Goal: Information Seeking & Learning: Understand process/instructions

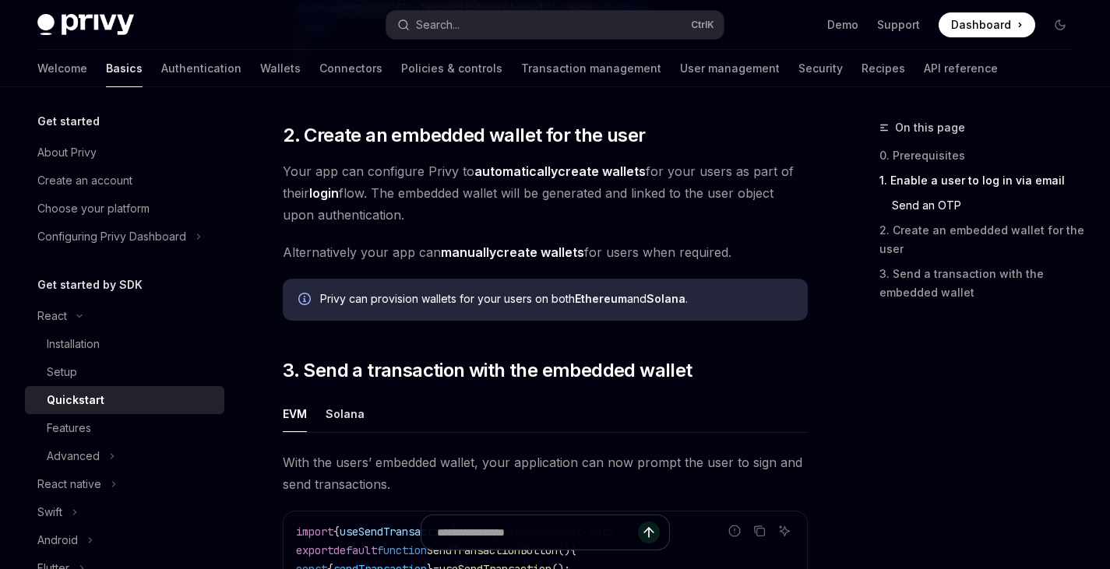
scroll to position [1097, 0]
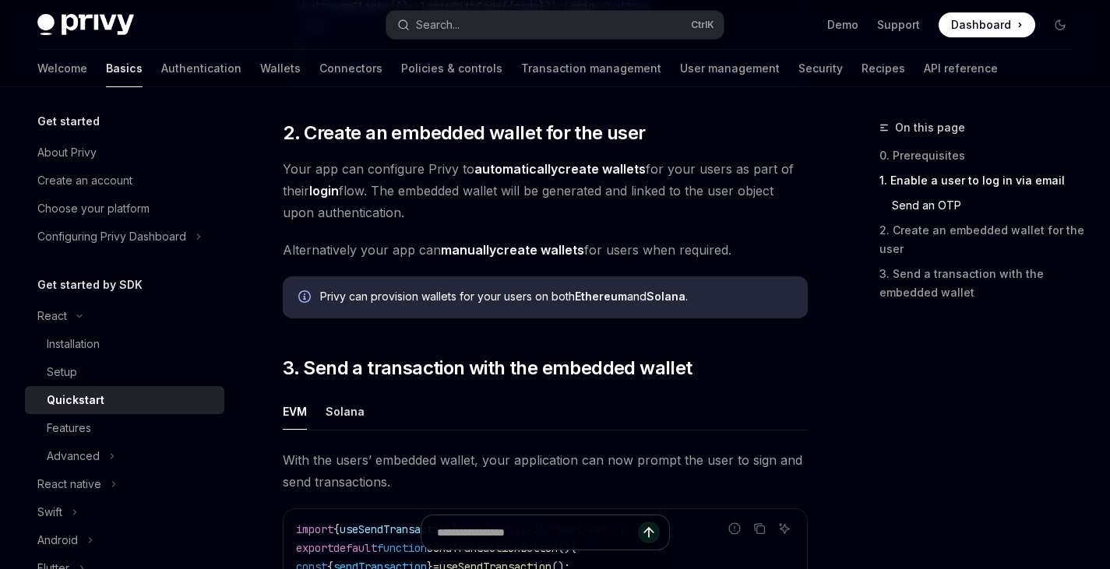
click at [488, 256] on strong "manually" at bounding box center [468, 250] width 55 height 16
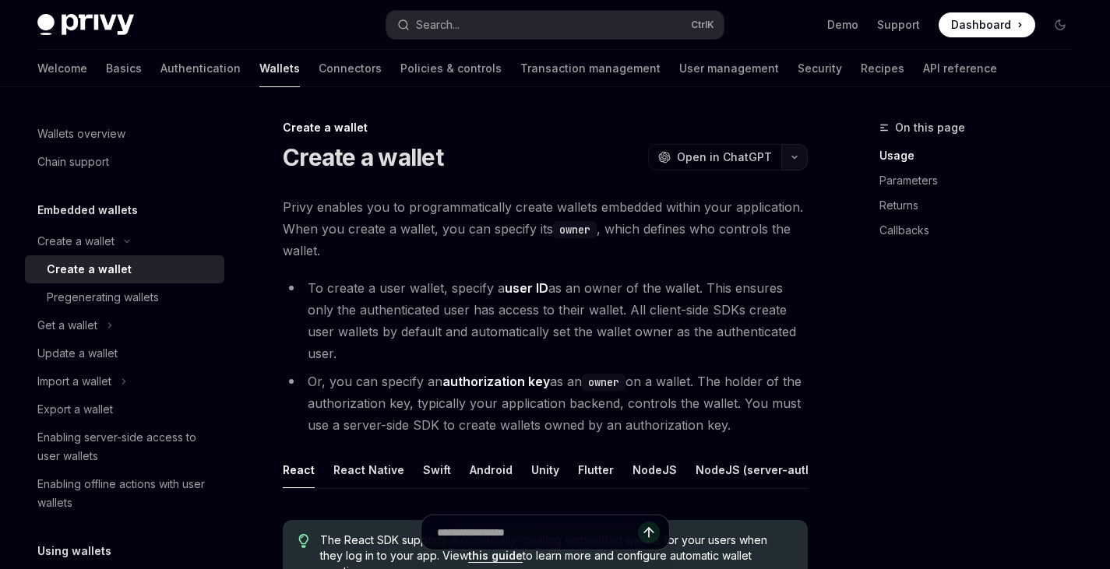
click at [788, 159] on icon "button" at bounding box center [794, 157] width 19 height 6
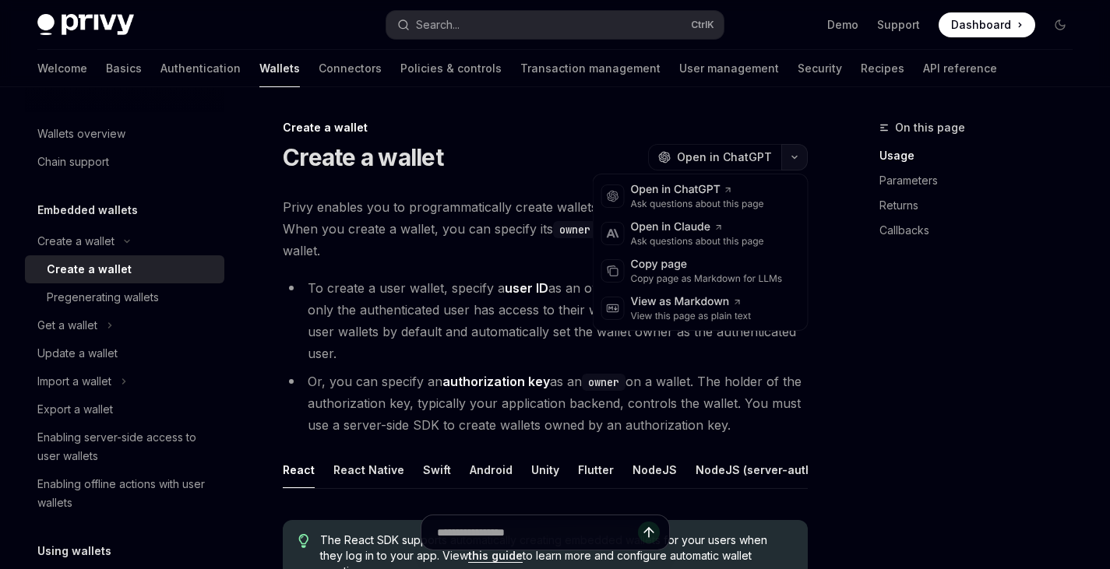
click at [788, 159] on button "button" at bounding box center [794, 157] width 26 height 26
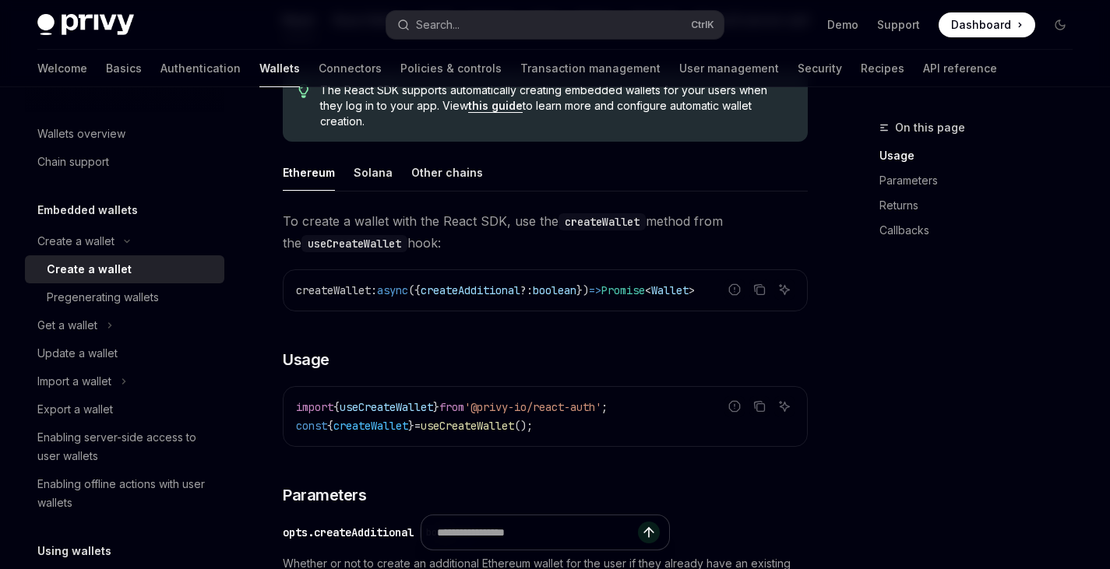
scroll to position [451, 0]
click at [354, 164] on button "Solana" at bounding box center [373, 171] width 39 height 37
type textarea "*"
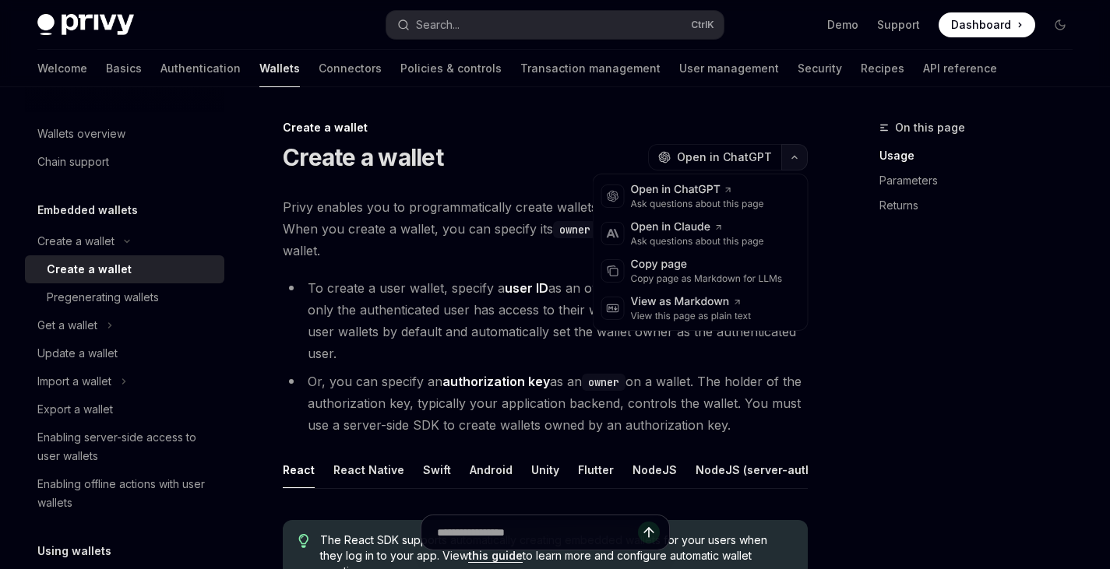
click at [795, 160] on button "button" at bounding box center [794, 157] width 26 height 26
click at [724, 182] on div "Open in ChatGPT" at bounding box center [697, 190] width 133 height 16
